Goal: Obtain resource: Download file/media

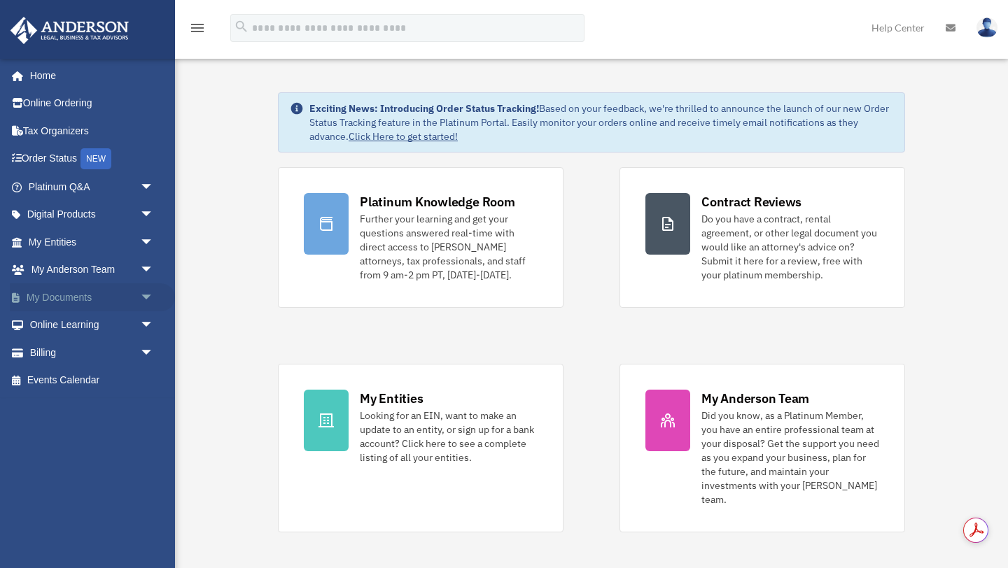
click at [81, 298] on link "My Documents arrow_drop_down" at bounding box center [92, 297] width 165 height 28
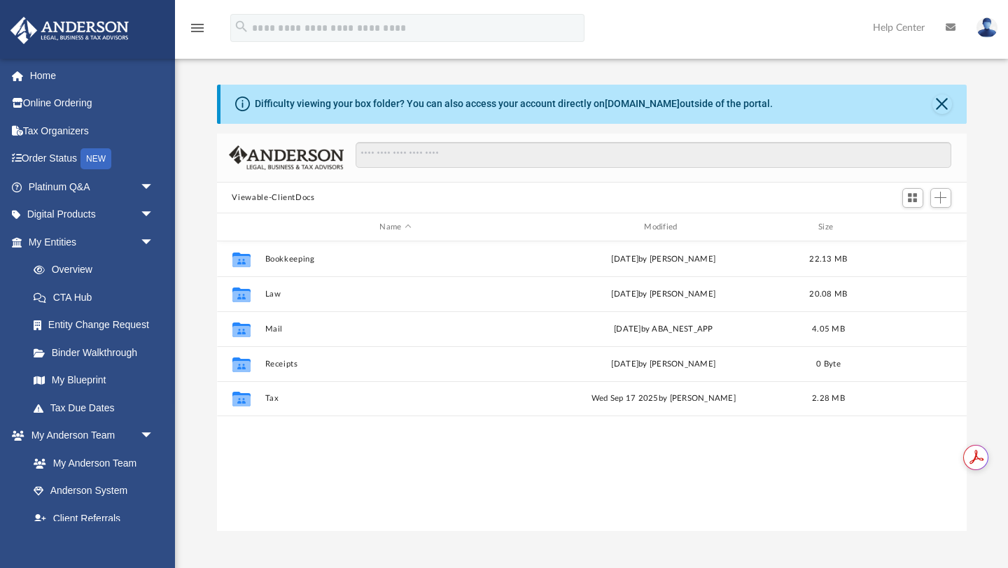
scroll to position [318, 749]
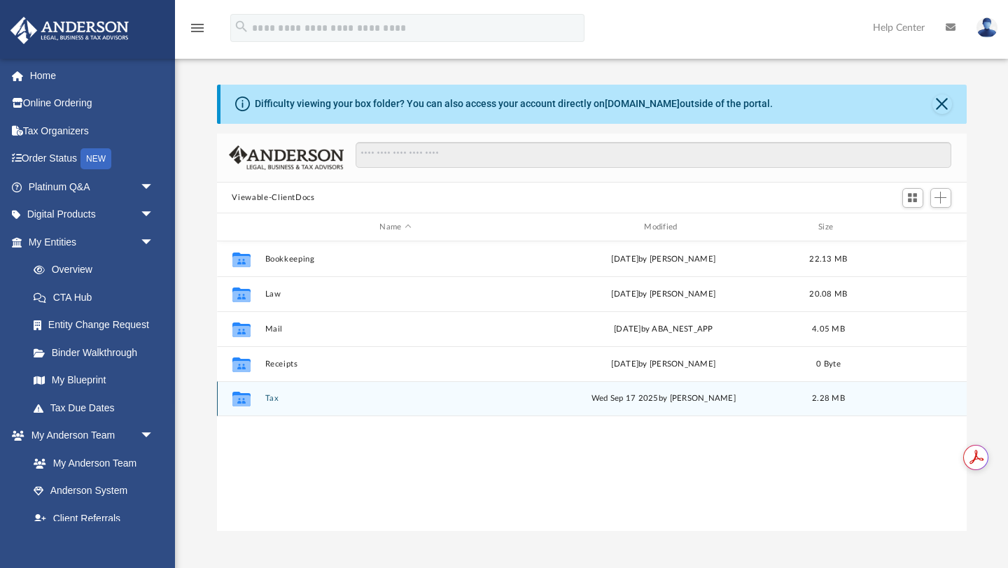
click at [243, 397] on icon "grid" at bounding box center [241, 400] width 18 height 11
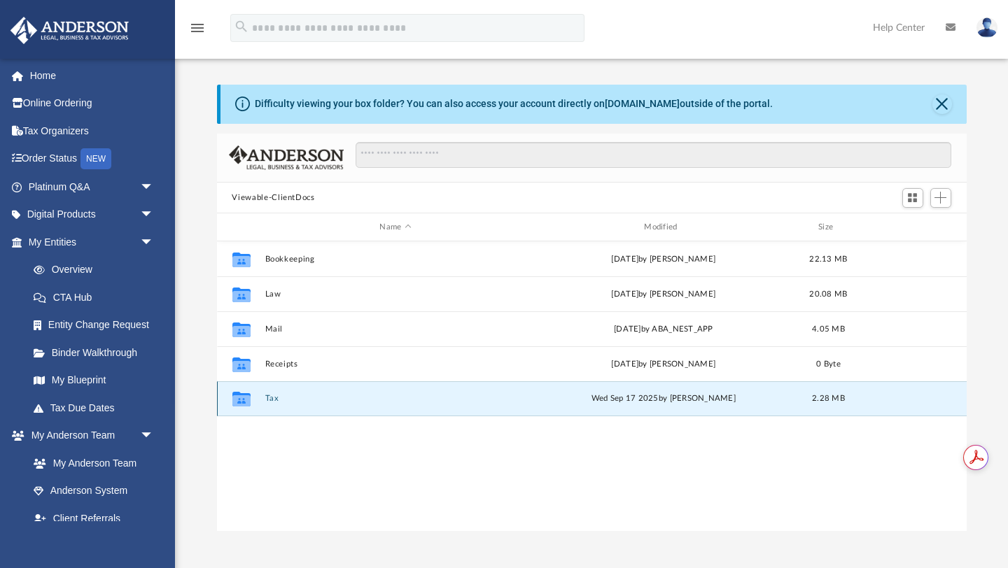
click at [243, 397] on icon "grid" at bounding box center [241, 400] width 18 height 11
click at [272, 396] on button "Tax" at bounding box center [396, 399] width 262 height 9
click at [288, 397] on button "Smart Tax Navigator" at bounding box center [396, 399] width 262 height 9
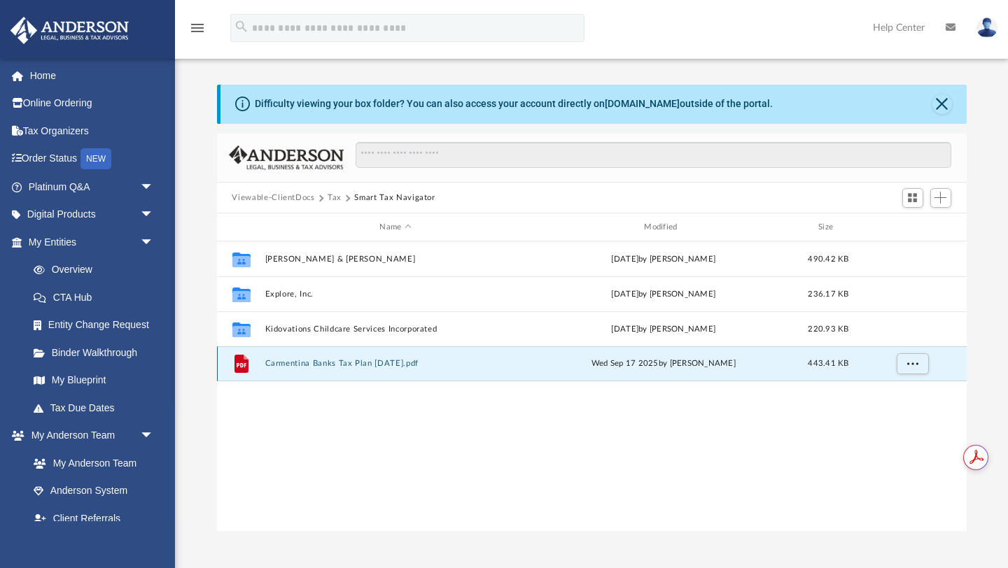
click at [310, 367] on button "Carmentina Banks Tax Plan [DATE].pdf" at bounding box center [396, 364] width 262 height 9
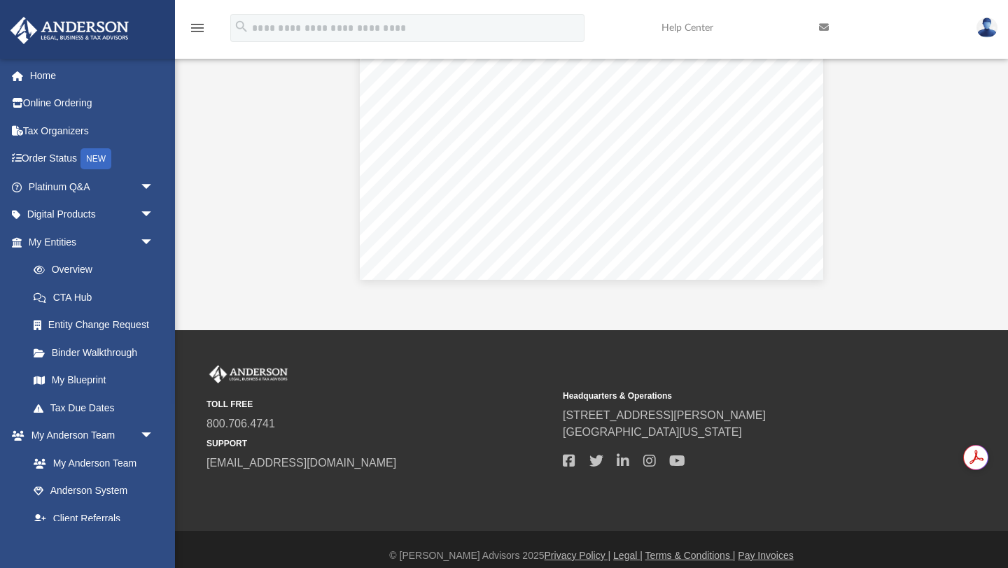
scroll to position [253, 0]
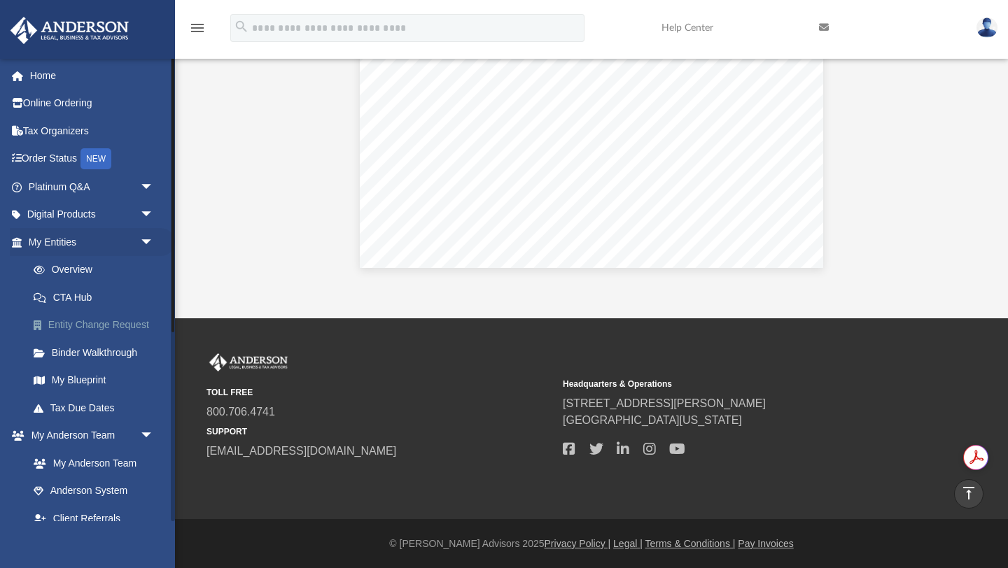
click at [139, 324] on link "Entity Change Request" at bounding box center [97, 325] width 155 height 28
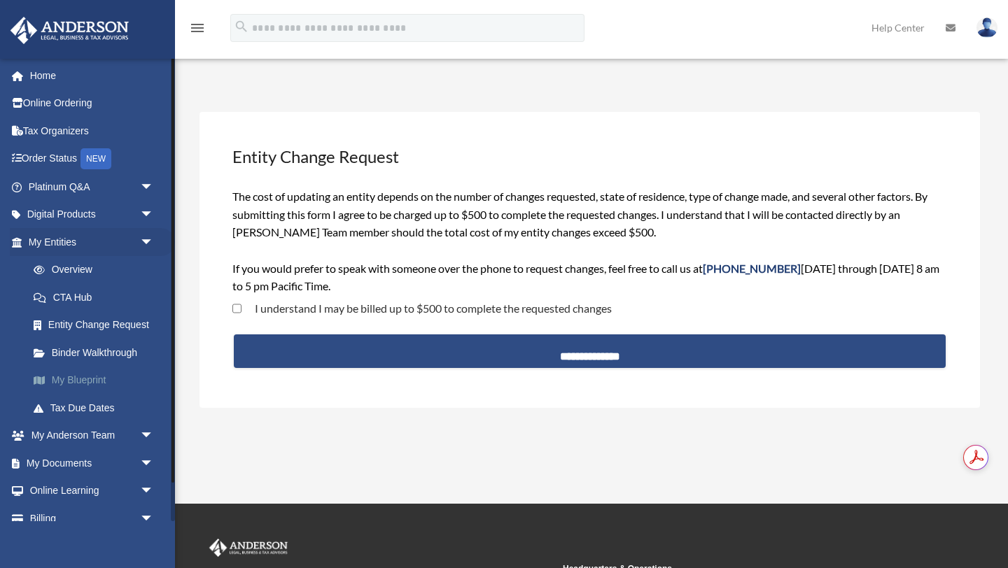
click at [97, 383] on link "My Blueprint" at bounding box center [97, 381] width 155 height 28
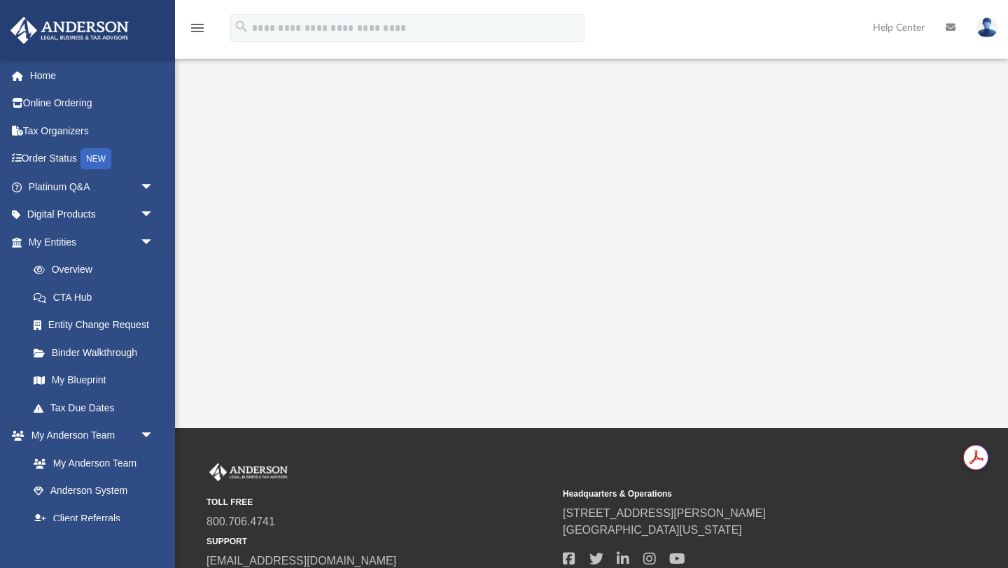
scroll to position [259, 0]
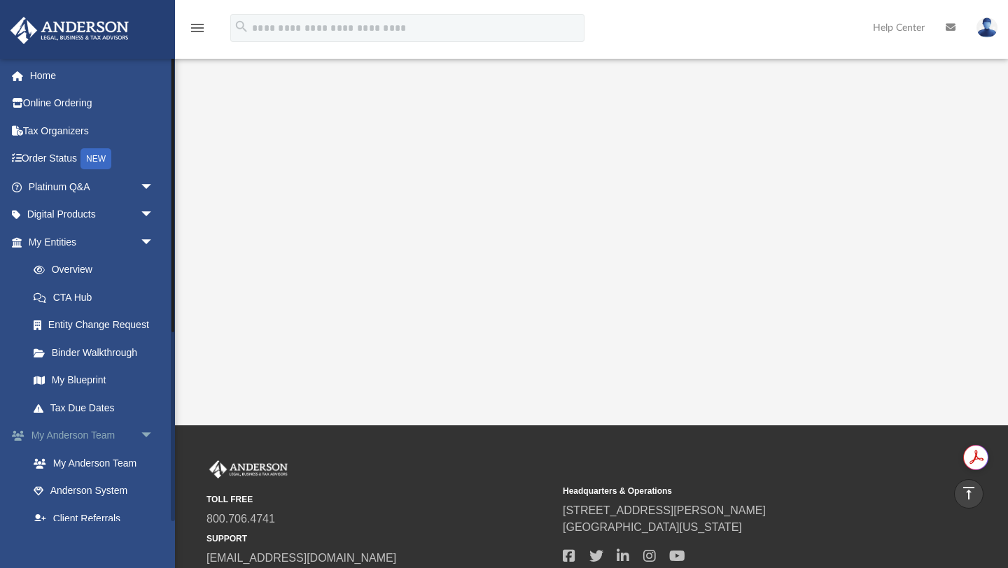
click at [147, 433] on span "arrow_drop_down" at bounding box center [154, 436] width 28 height 29
click at [61, 490] on link "Box" at bounding box center [97, 491] width 155 height 28
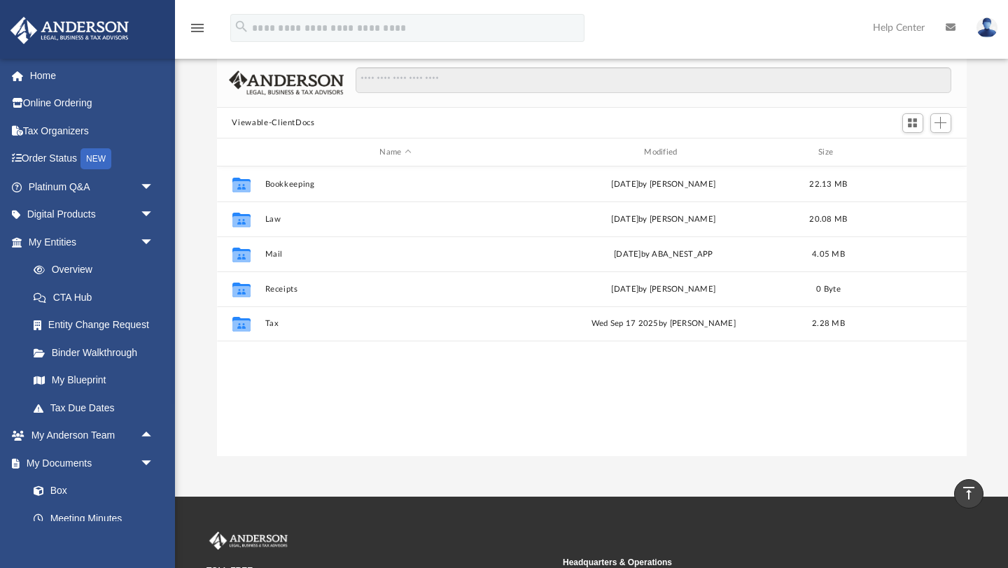
scroll to position [71, 0]
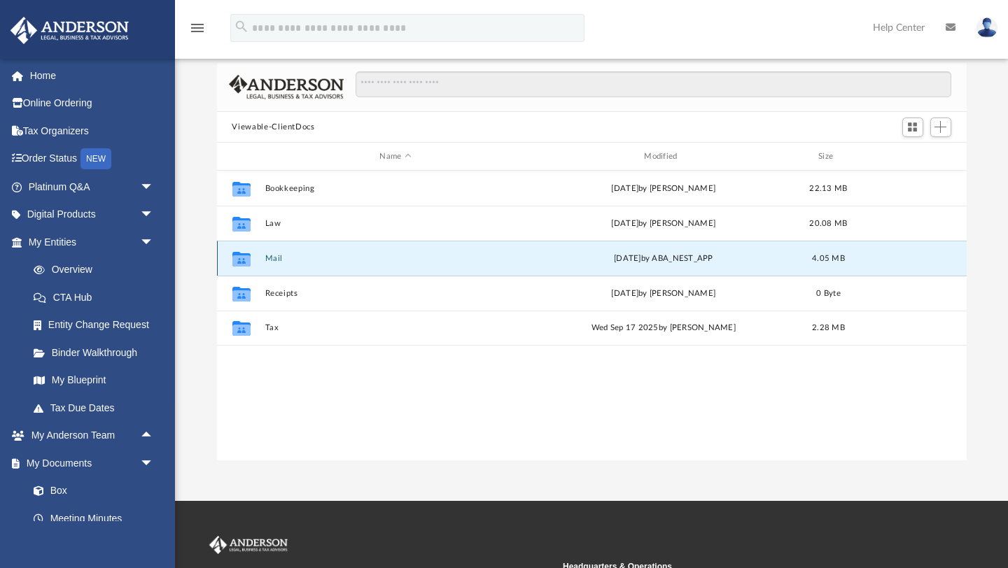
click at [274, 258] on button "Mail" at bounding box center [396, 258] width 262 height 9
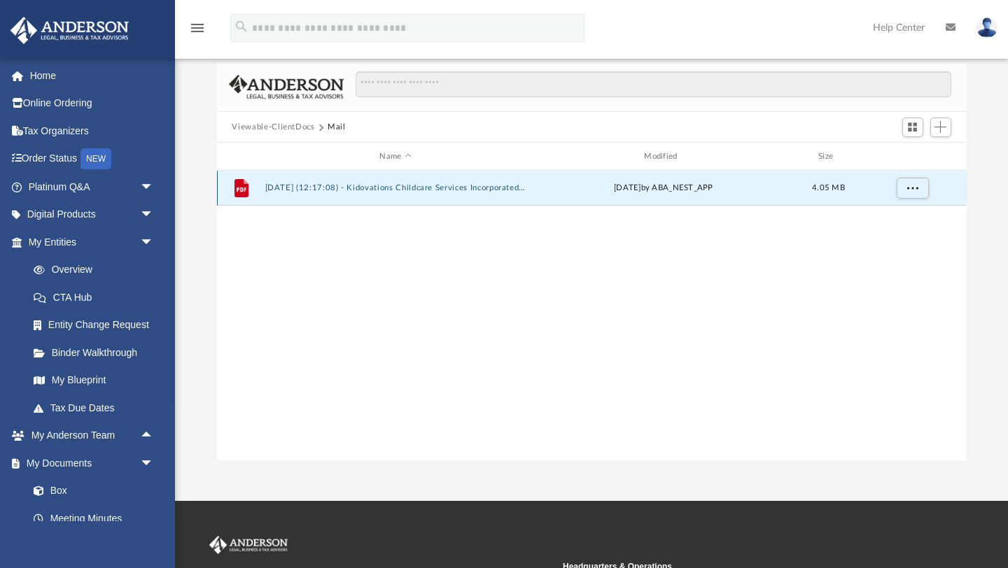
click at [400, 185] on button "2025.10.06 (12:17:08) - Kidovations Childcare Services Incorporated - Mail.pdf" at bounding box center [396, 188] width 262 height 9
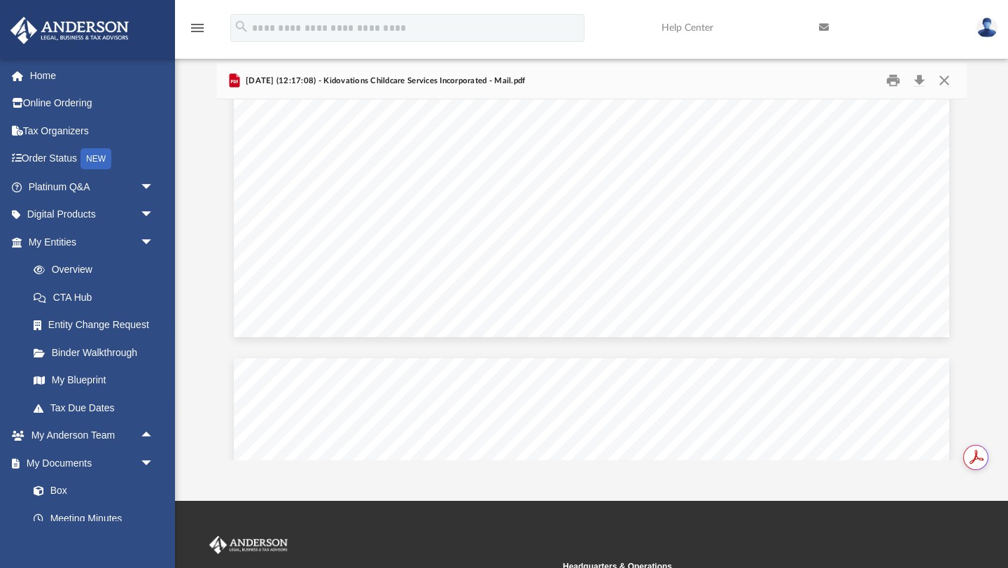
scroll to position [699, 0]
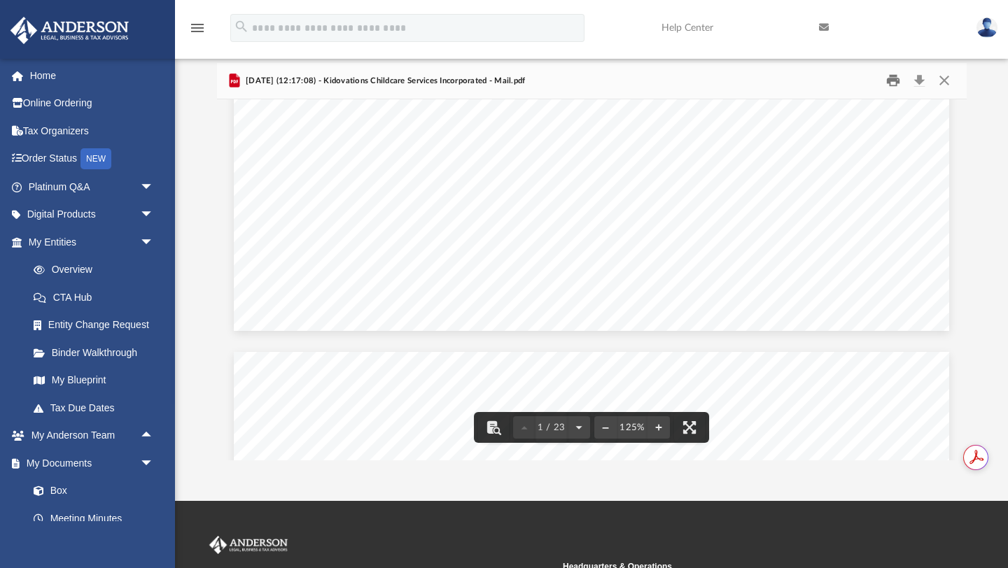
click at [898, 83] on button "Print" at bounding box center [893, 81] width 28 height 22
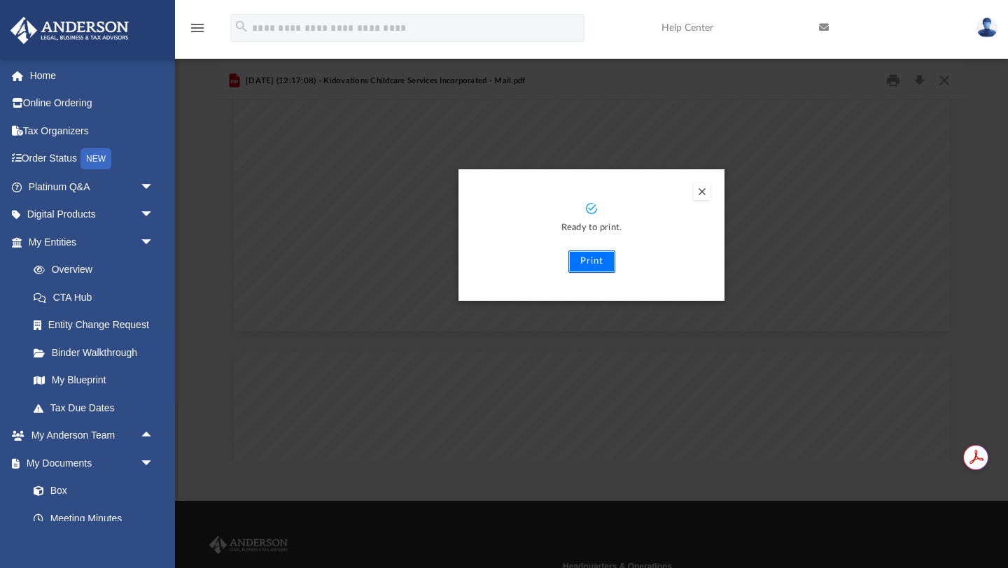
click at [607, 260] on button "Print" at bounding box center [591, 262] width 47 height 22
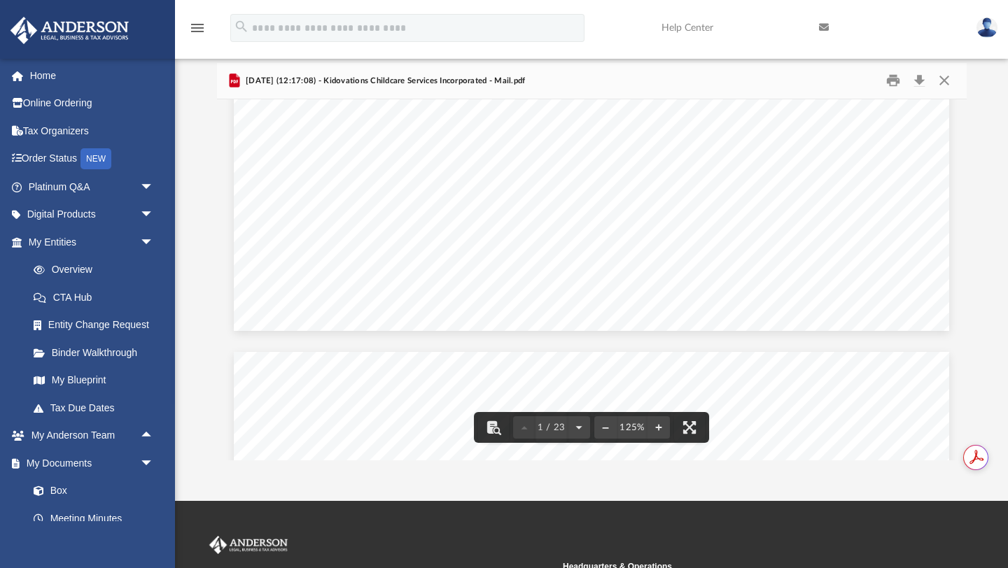
scroll to position [0, 0]
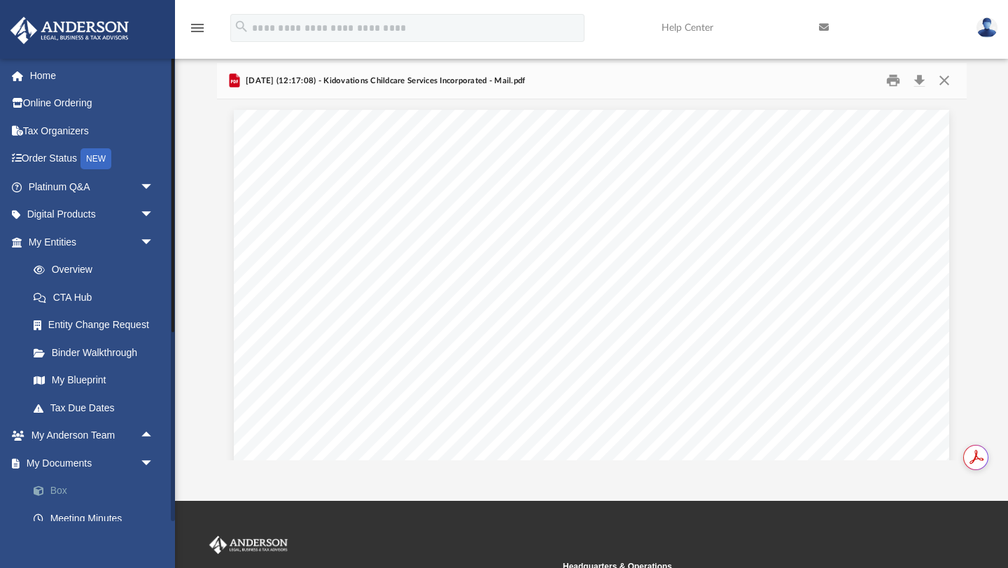
click at [58, 491] on link "Box" at bounding box center [97, 491] width 155 height 28
click at [60, 491] on link "Box" at bounding box center [97, 491] width 155 height 28
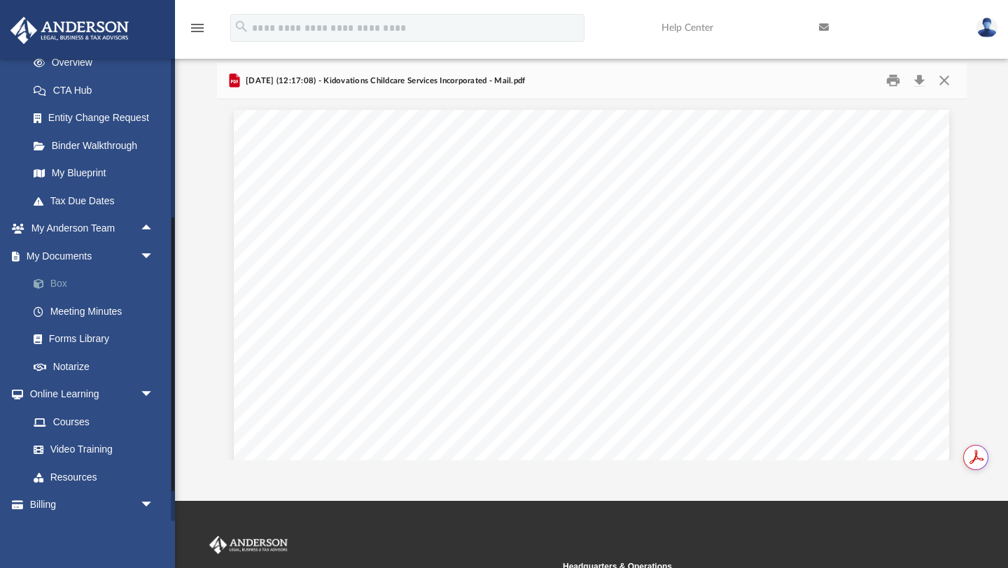
scroll to position [210, 0]
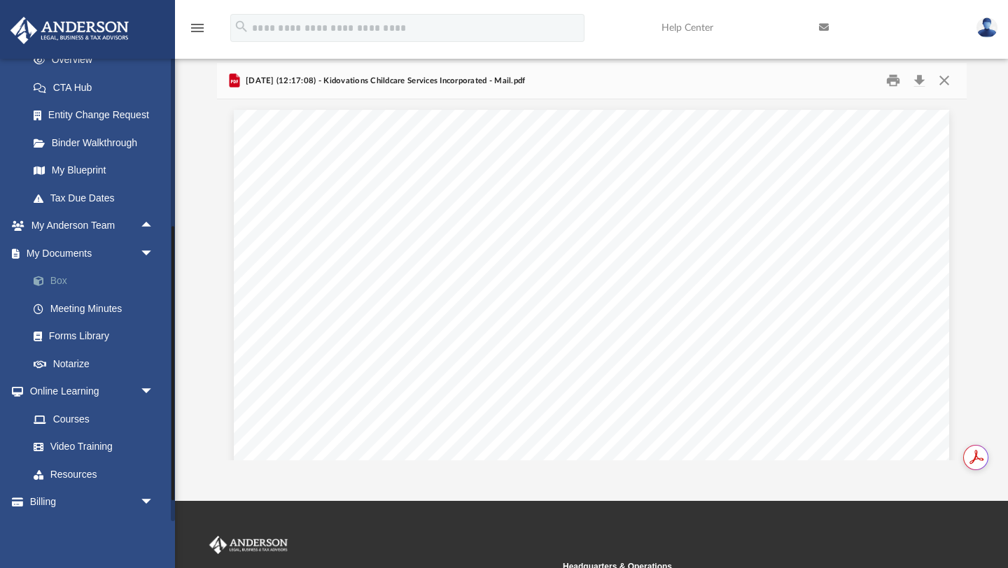
click at [55, 275] on link "Box" at bounding box center [97, 281] width 155 height 28
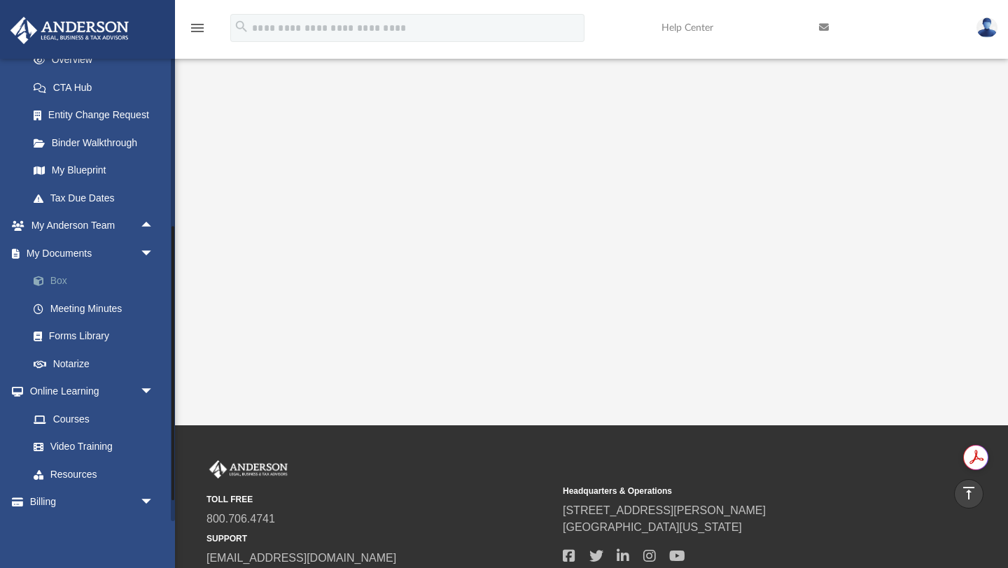
click at [60, 281] on link "Box" at bounding box center [97, 281] width 155 height 28
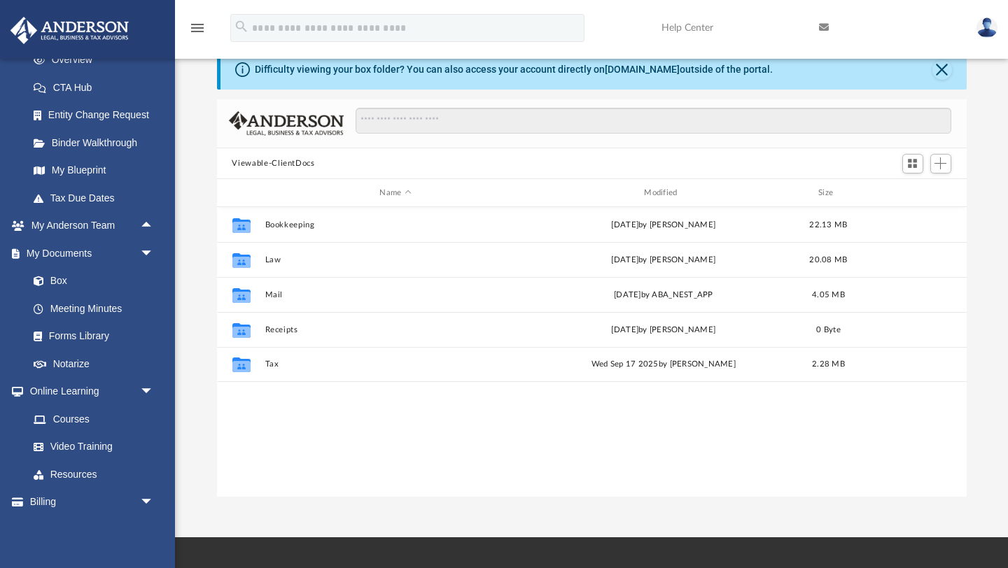
scroll to position [34, 0]
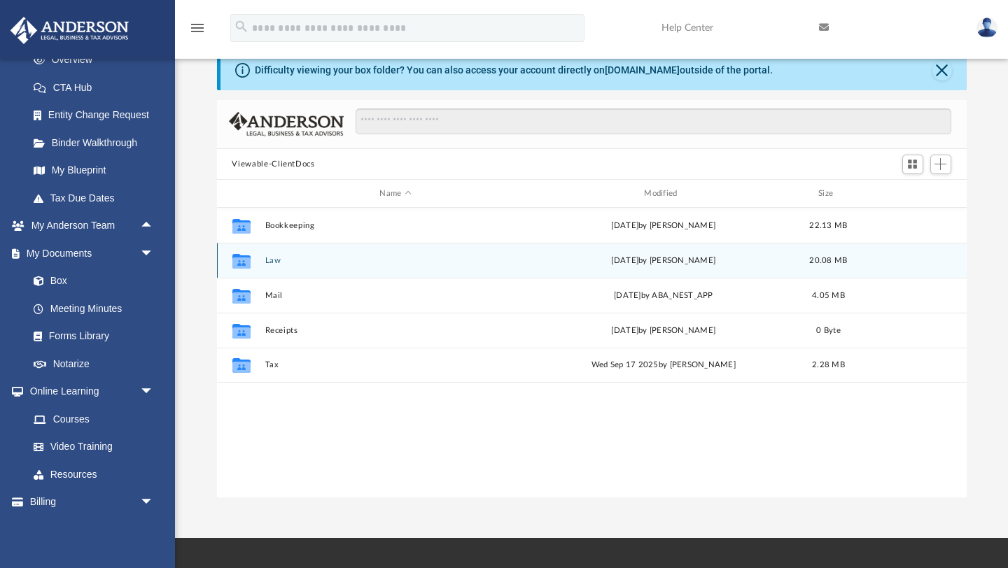
click at [272, 260] on button "Law" at bounding box center [396, 260] width 262 height 9
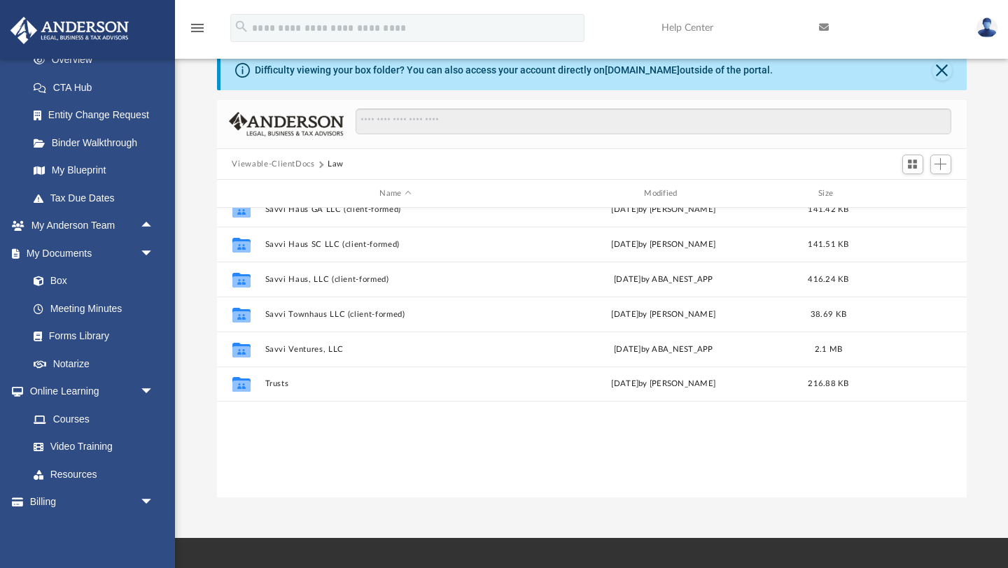
scroll to position [0, 0]
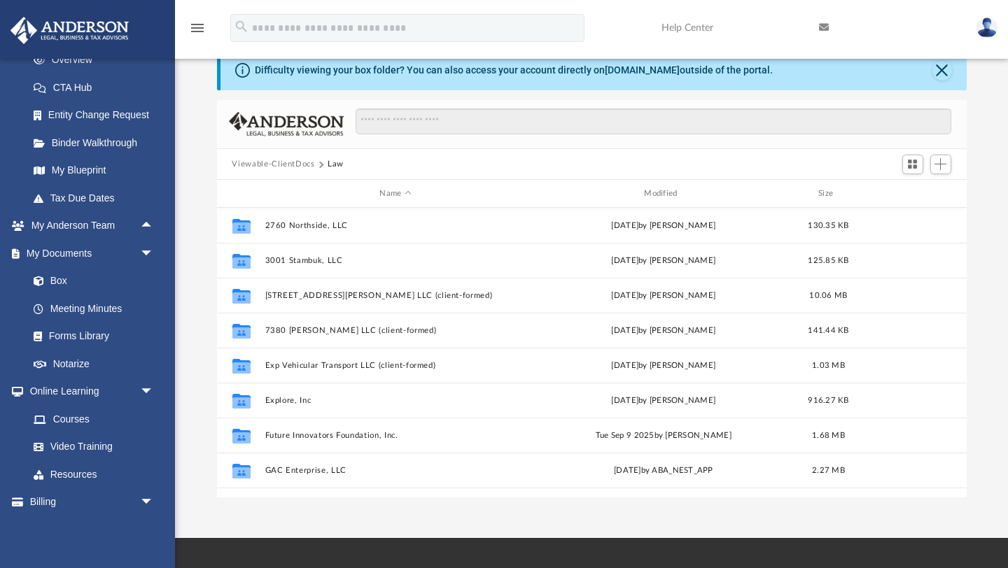
click at [242, 164] on button "Viewable-ClientDocs" at bounding box center [273, 164] width 83 height 13
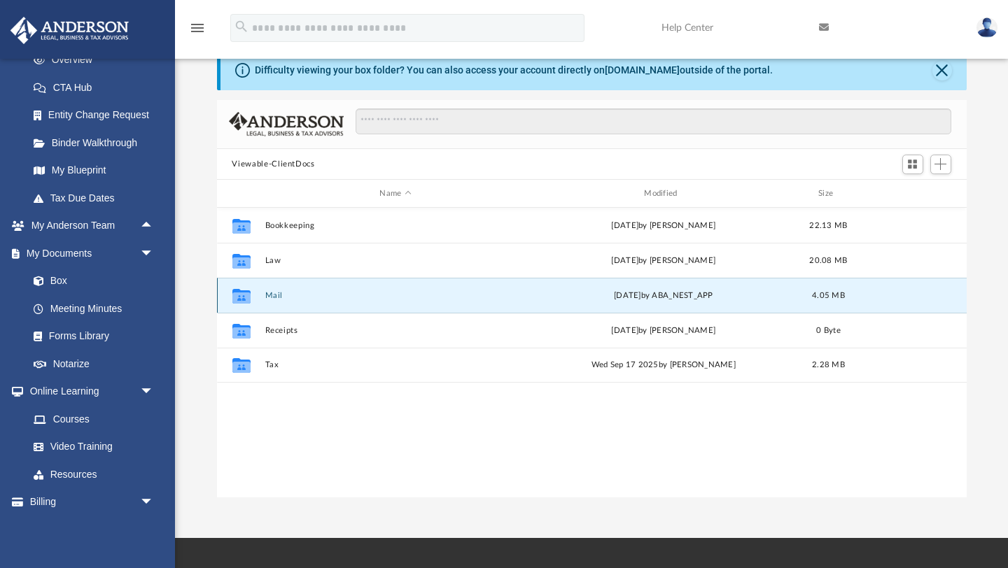
click at [271, 293] on button "Mail" at bounding box center [396, 295] width 262 height 9
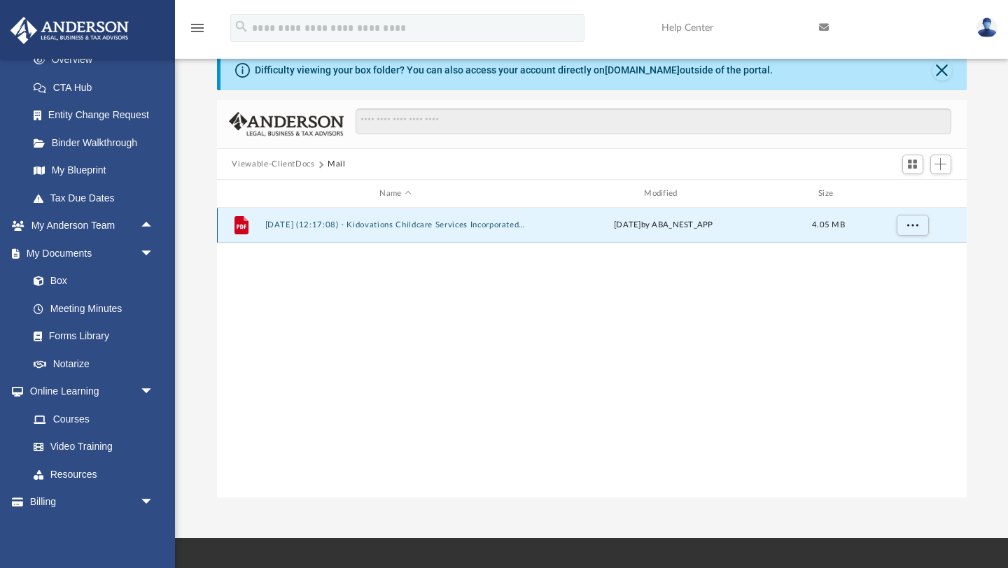
click at [288, 223] on button "2025.10.06 (12:17:08) - Kidovations Childcare Services Incorporated - Mail.pdf" at bounding box center [396, 225] width 262 height 9
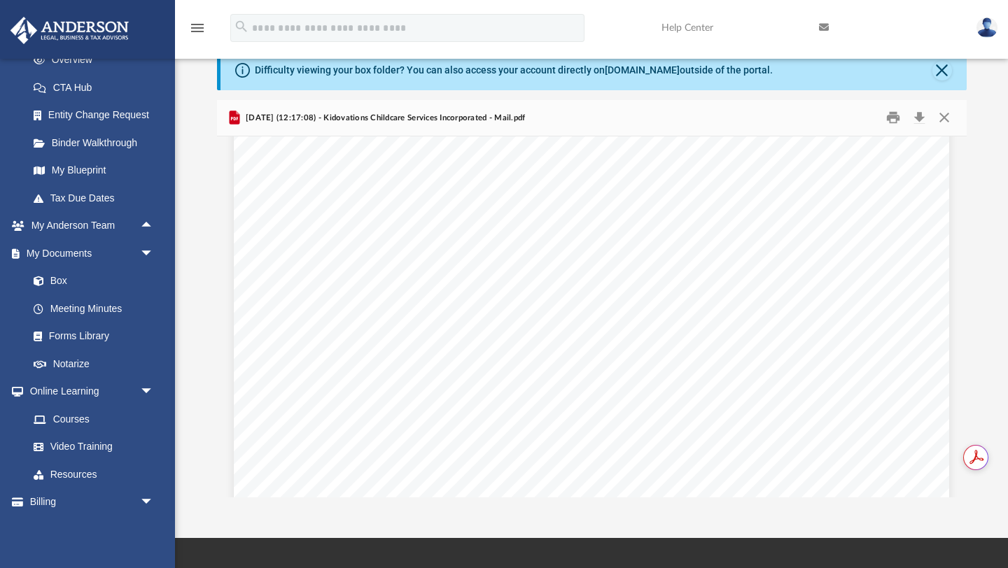
scroll to position [2018, 0]
